Goal: Find specific page/section: Find specific page/section

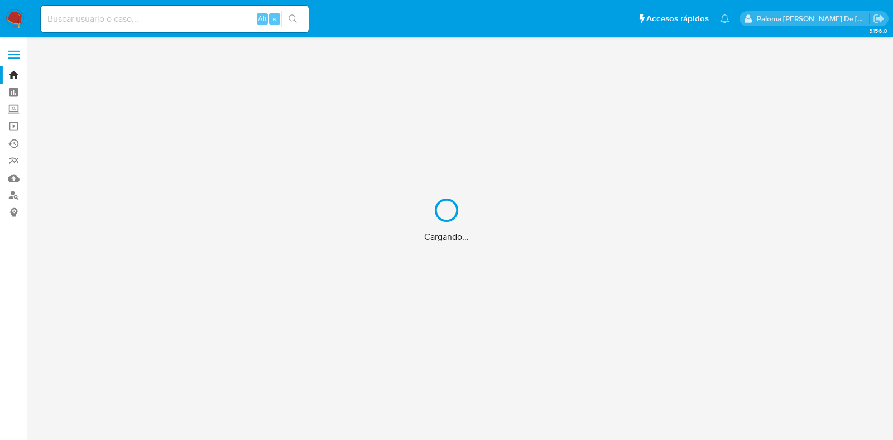
click at [187, 14] on div "Cargando..." at bounding box center [446, 220] width 893 height 440
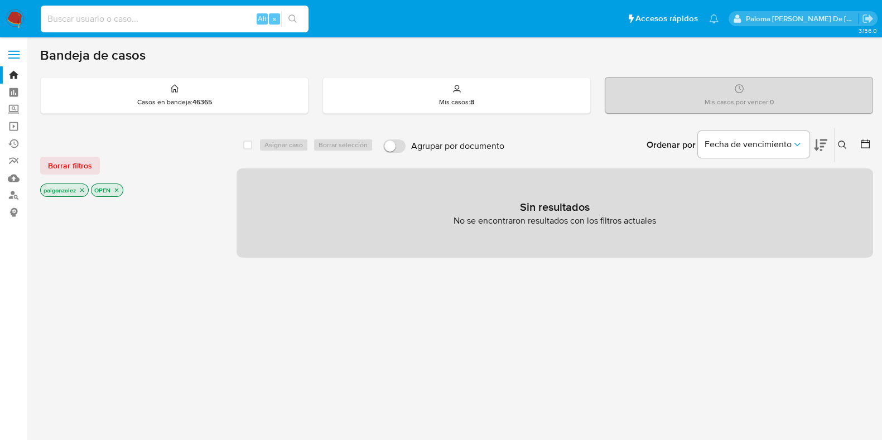
click at [162, 18] on input at bounding box center [175, 19] width 268 height 15
paste input "2032647414"
type input "2032647414"
click at [294, 22] on icon "search-icon" at bounding box center [293, 19] width 9 height 9
click at [104, 16] on input "2032647414" at bounding box center [175, 19] width 268 height 15
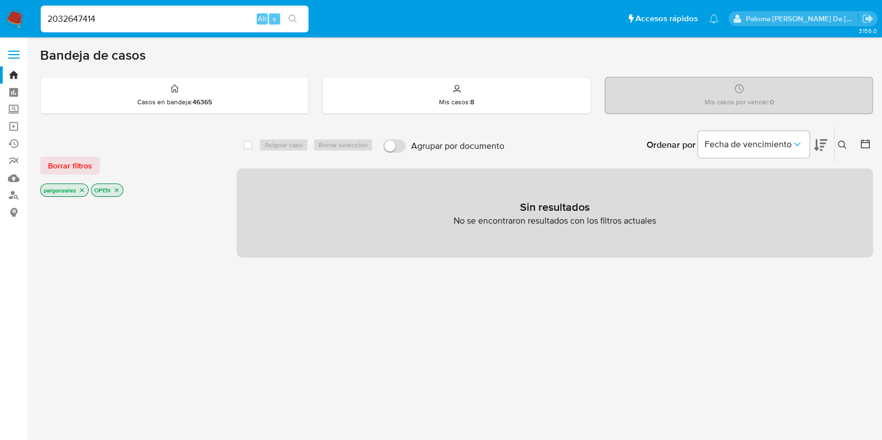
click at [50, 18] on input "2032647414" at bounding box center [175, 19] width 268 height 15
click at [102, 15] on input "2032647414" at bounding box center [175, 19] width 268 height 15
click at [291, 18] on icon "search-icon" at bounding box center [293, 19] width 9 height 9
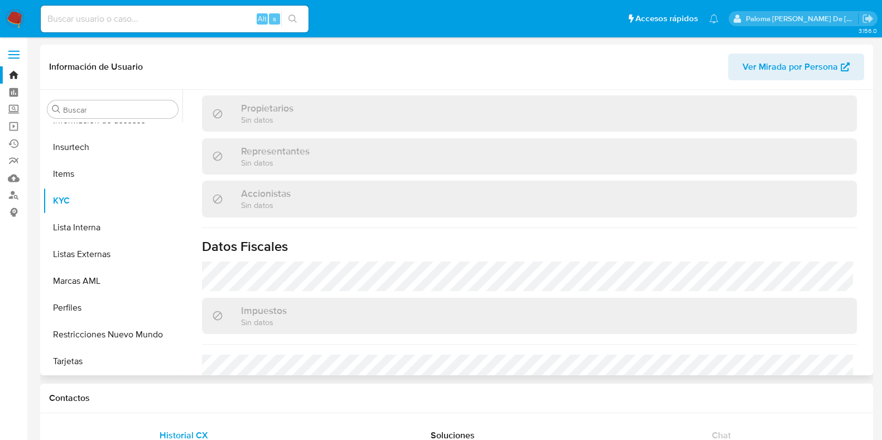
scroll to position [482, 0]
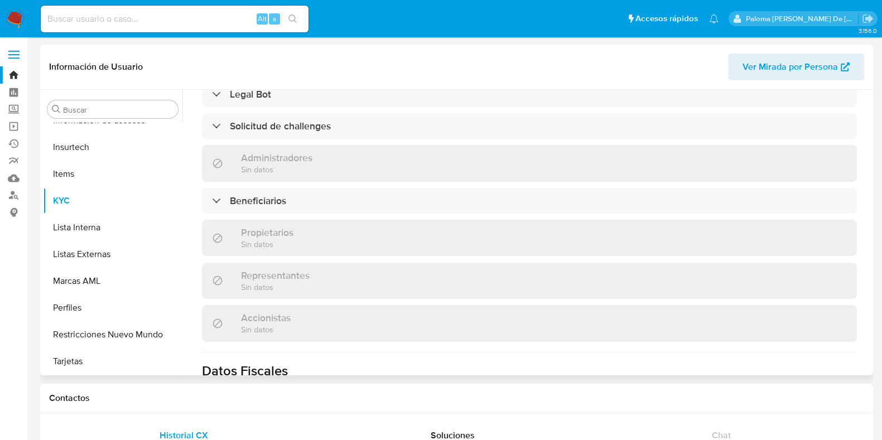
select select "10"
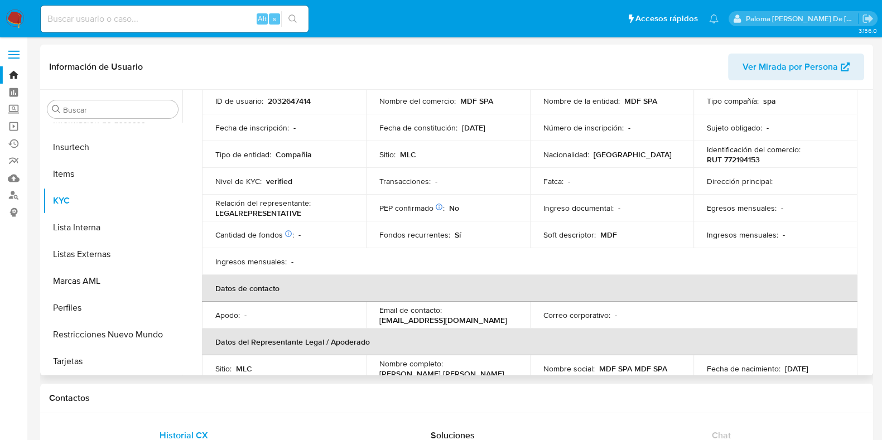
scroll to position [0, 0]
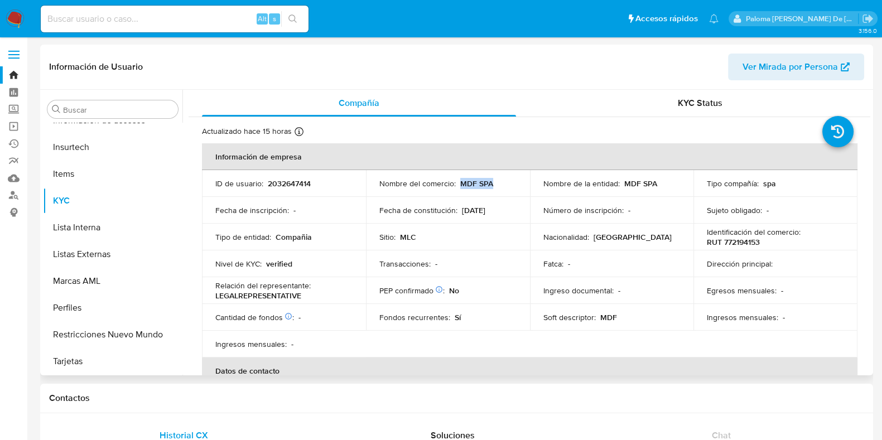
drag, startPoint x: 491, startPoint y: 185, endPoint x: 459, endPoint y: 184, distance: 32.4
click at [459, 184] on div "Nombre del comercio : MDF SPA" at bounding box center [448, 184] width 137 height 10
copy p "MDF SPA"
